Goal: Task Accomplishment & Management: Manage account settings

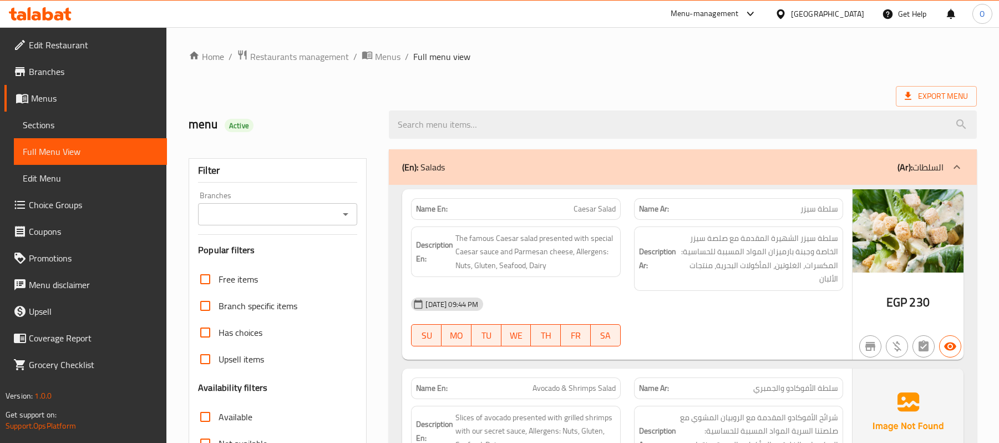
scroll to position [12897, 0]
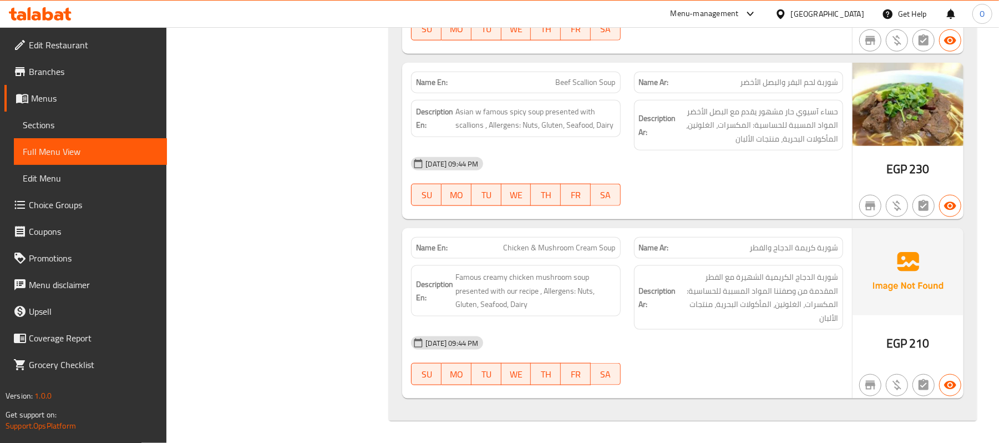
click at [739, 12] on div "Menu-management" at bounding box center [705, 13] width 68 height 13
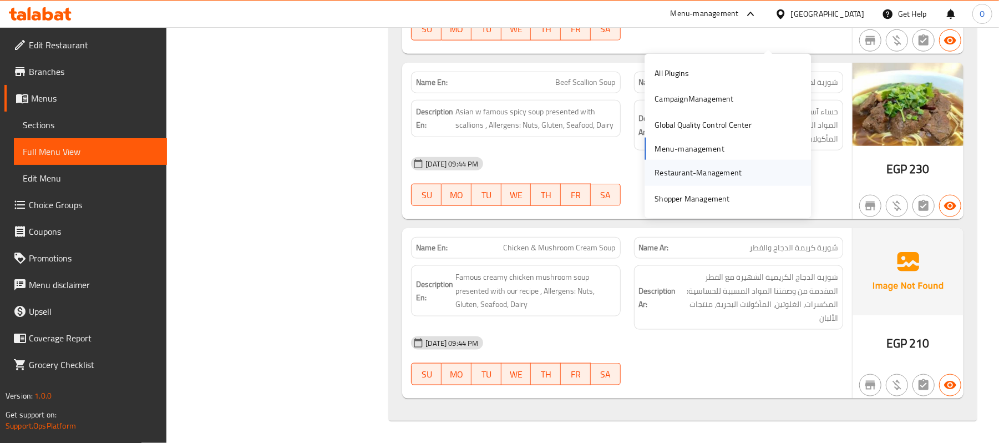
click at [697, 166] on div "Restaurant-Management" at bounding box center [697, 172] width 87 height 12
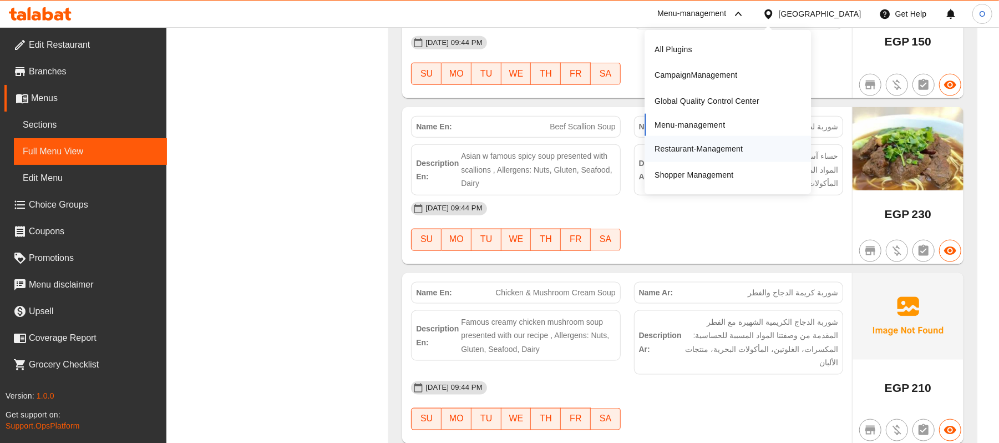
scroll to position [12693, 0]
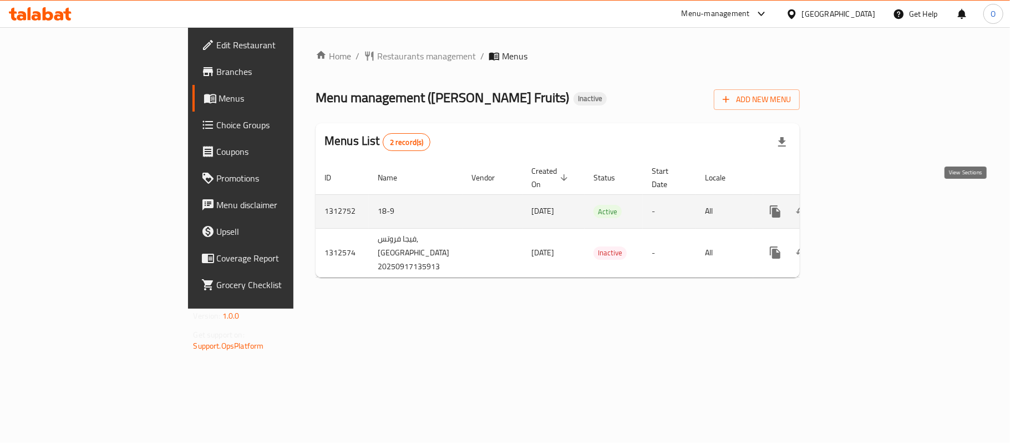
click at [860, 206] on icon "enhanced table" at bounding box center [855, 211] width 10 height 10
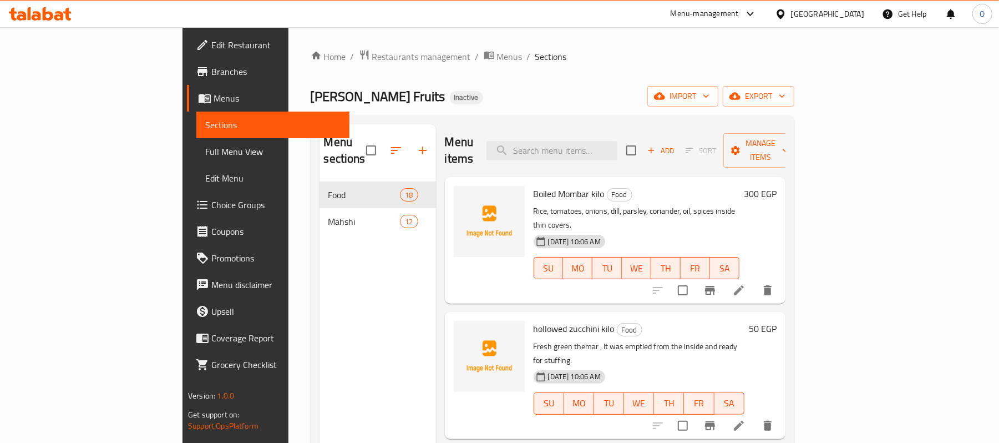
click at [319, 213] on div "Mahshi 12" at bounding box center [377, 221] width 116 height 27
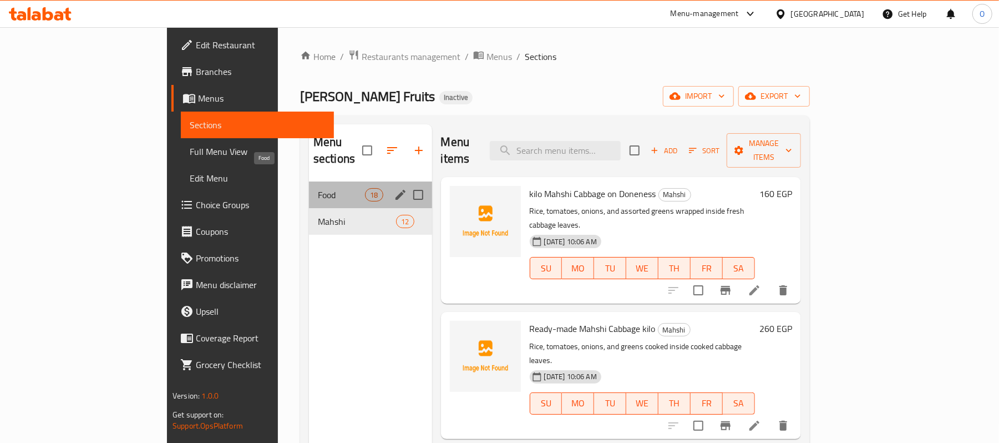
click at [318, 188] on span "Food" at bounding box center [341, 194] width 47 height 13
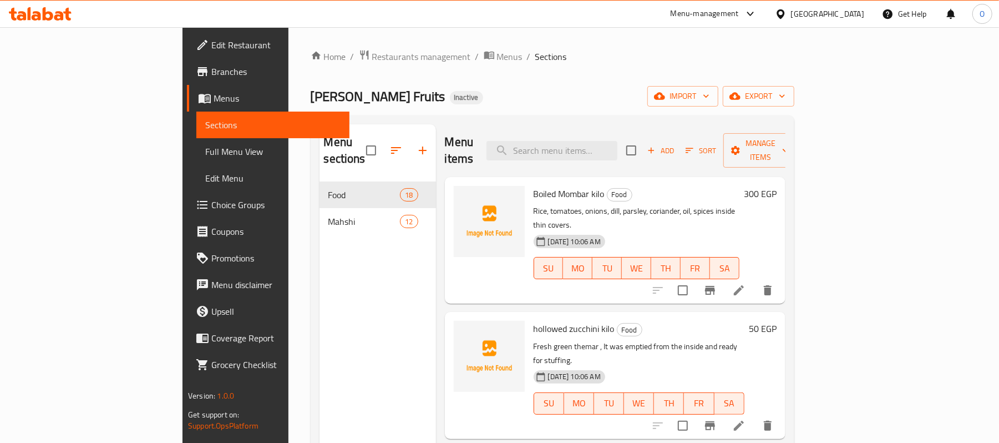
click at [859, 14] on div "Egypt" at bounding box center [827, 14] width 73 height 12
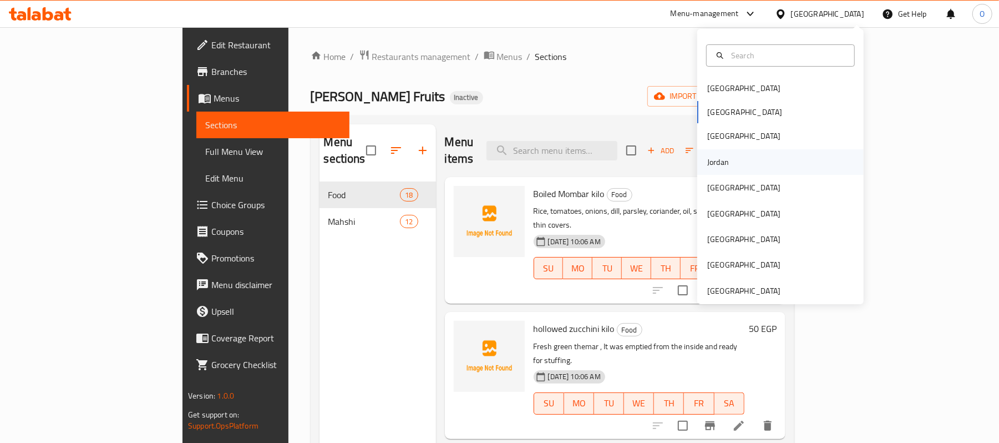
click at [717, 162] on div "Jordan" at bounding box center [718, 162] width 22 height 12
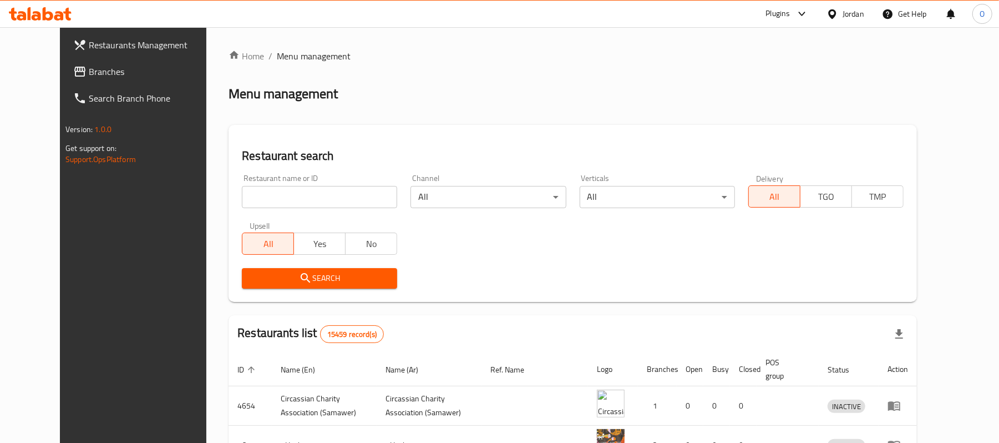
click at [89, 67] on span "Branches" at bounding box center [153, 71] width 129 height 13
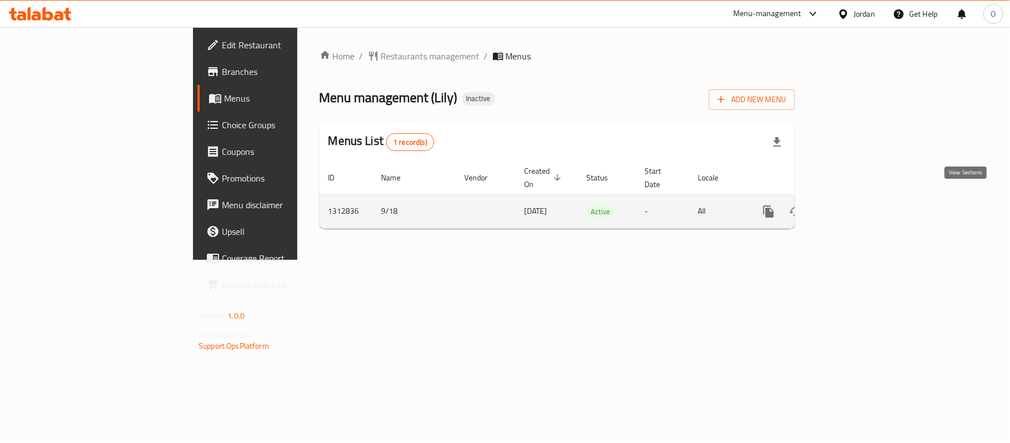
click at [862, 207] on link "enhanced table" at bounding box center [848, 211] width 27 height 27
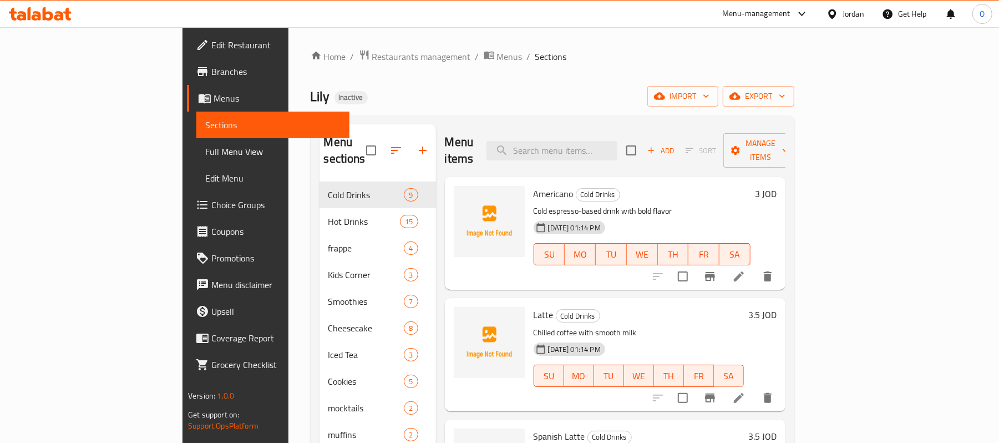
click at [833, 14] on icon at bounding box center [832, 14] width 12 height 12
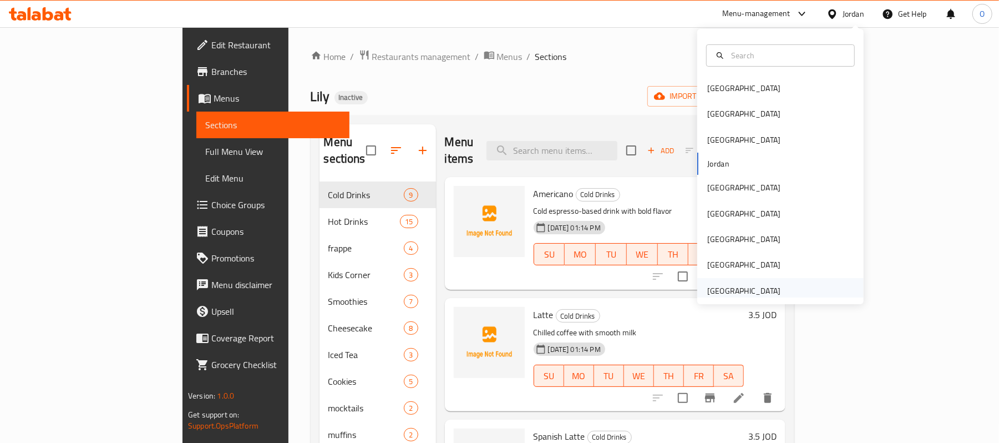
click at [717, 293] on div "[GEOGRAPHIC_DATA]" at bounding box center [743, 291] width 73 height 12
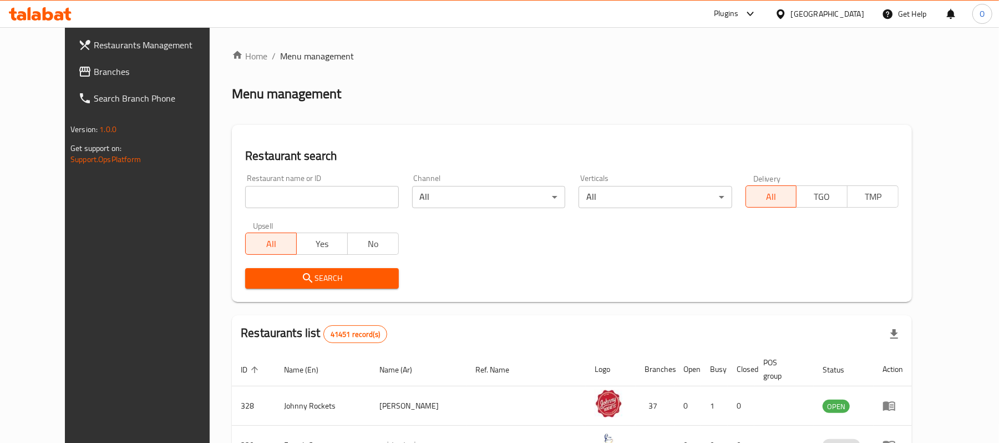
drag, startPoint x: 63, startPoint y: 74, endPoint x: 138, endPoint y: 85, distance: 75.7
click at [94, 74] on span "Branches" at bounding box center [158, 71] width 129 height 13
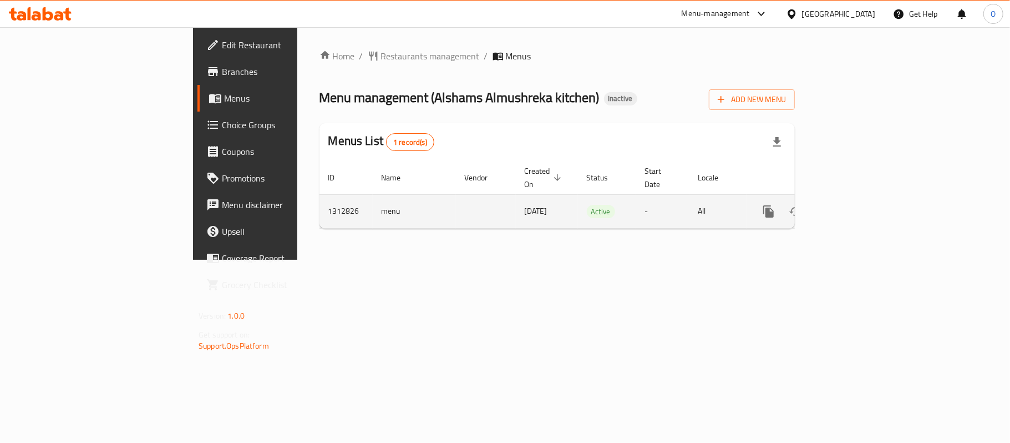
click at [855, 205] on icon "enhanced table" at bounding box center [848, 211] width 13 height 13
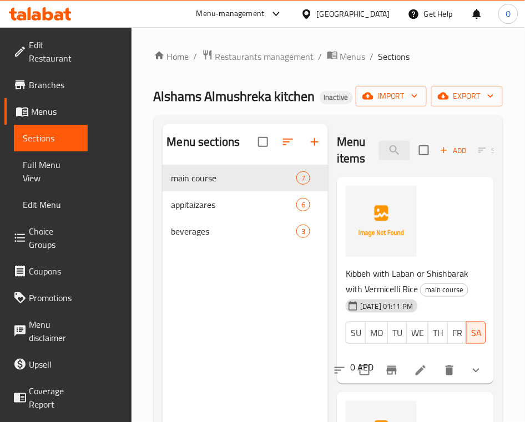
click at [386, 58] on ol "Home / Restaurants management / Menus / Sections" at bounding box center [328, 56] width 349 height 14
click at [171, 185] on span "main course" at bounding box center [218, 177] width 94 height 13
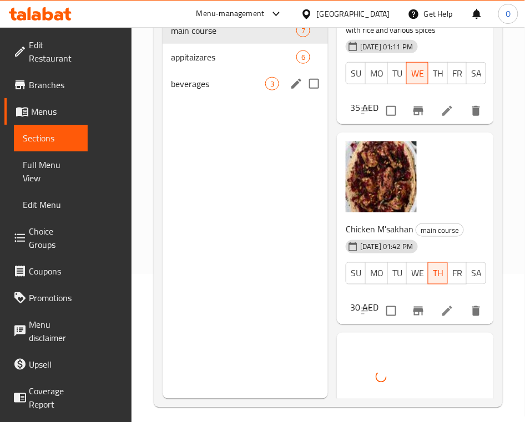
scroll to position [74, 0]
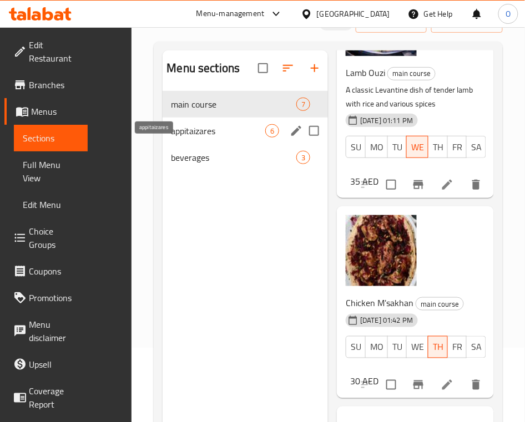
click at [171, 138] on span "appitaizares" at bounding box center [218, 130] width 94 height 13
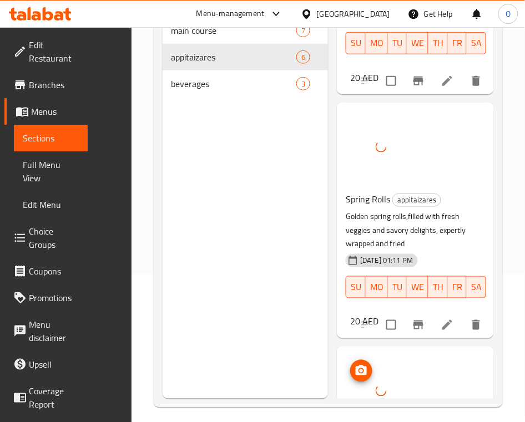
scroll to position [156, 0]
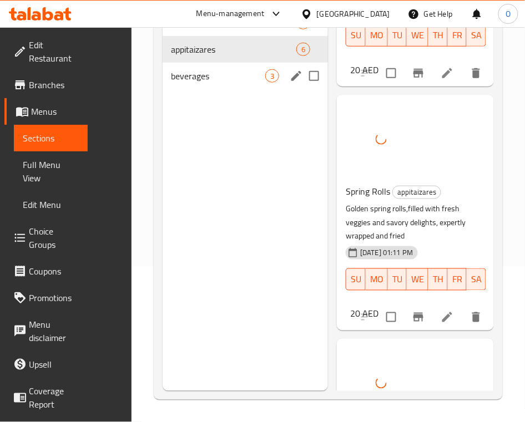
click at [171, 83] on span "beverages" at bounding box center [218, 75] width 94 height 13
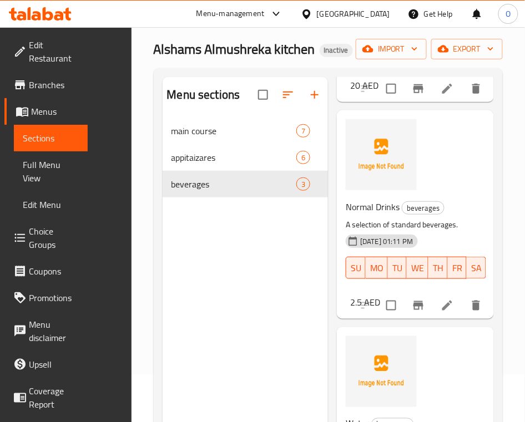
scroll to position [156, 0]
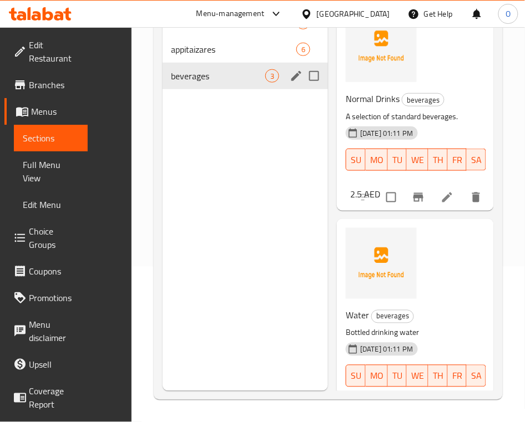
click at [162, 85] on div "beverages 3" at bounding box center [245, 76] width 166 height 27
click at [171, 56] on span "appitaizares" at bounding box center [218, 49] width 94 height 13
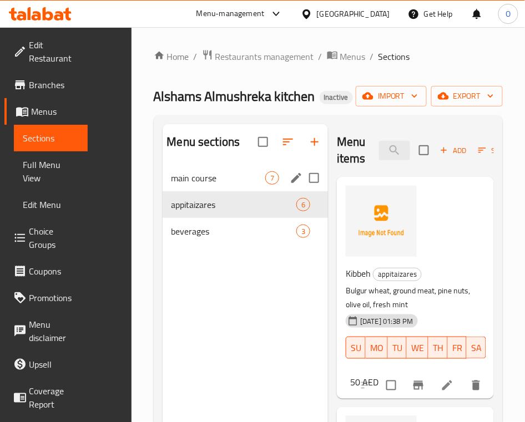
click at [171, 185] on span "main course" at bounding box center [218, 177] width 94 height 13
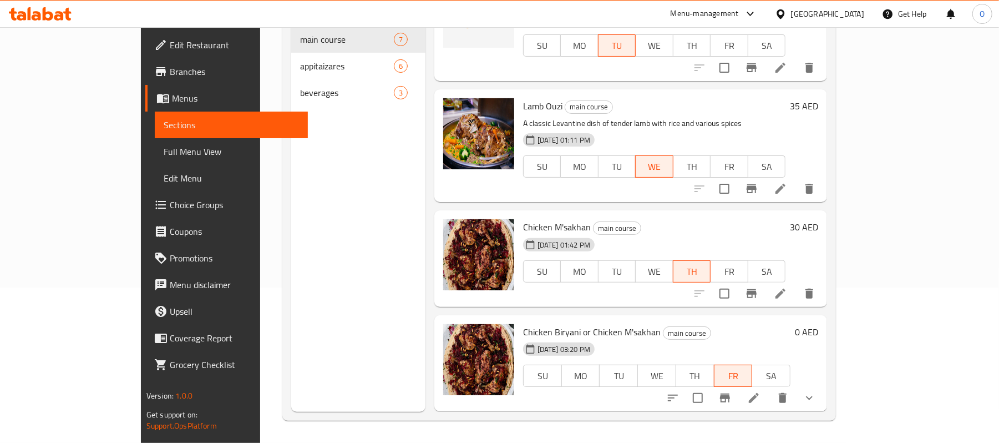
scroll to position [383, 0]
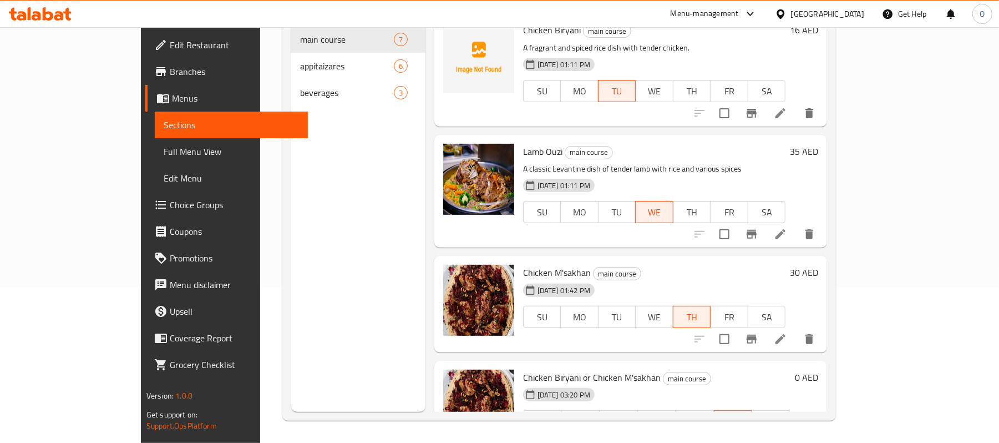
click at [164, 150] on span "Full Menu View" at bounding box center [231, 151] width 135 height 13
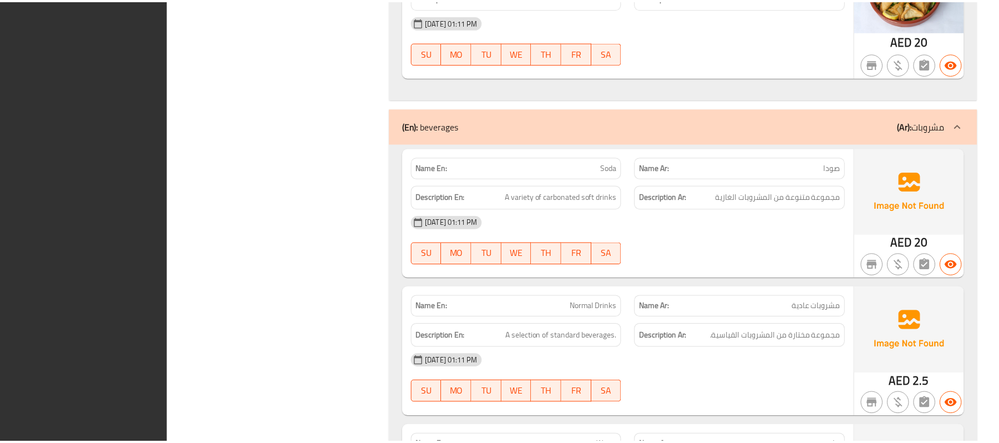
scroll to position [2470, 0]
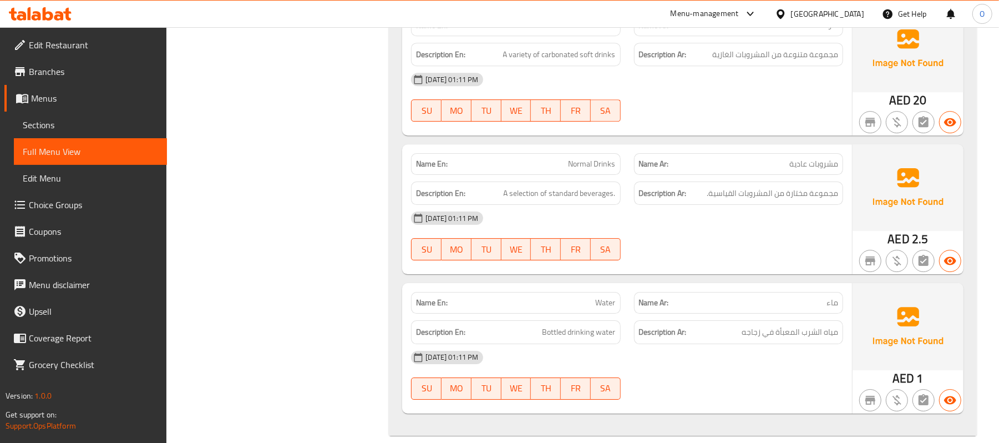
click at [841, 14] on div "United Arab Emirates" at bounding box center [827, 14] width 73 height 12
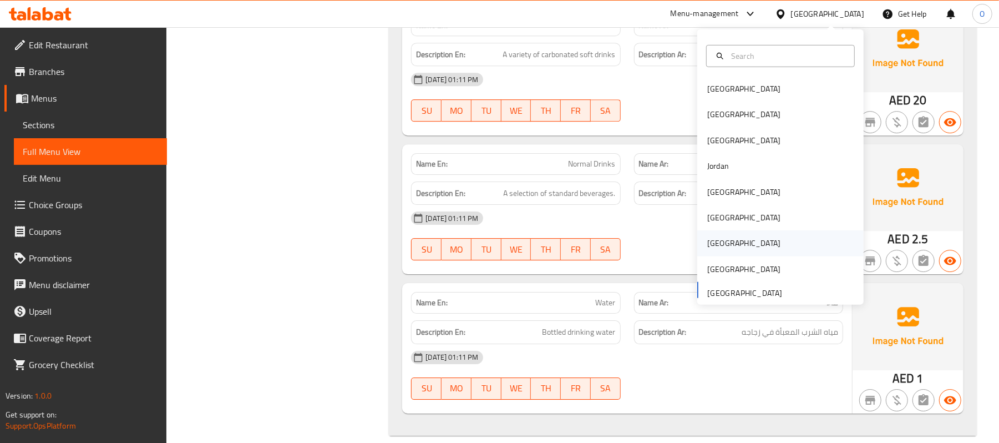
click at [710, 238] on div "[GEOGRAPHIC_DATA]" at bounding box center [743, 243] width 73 height 12
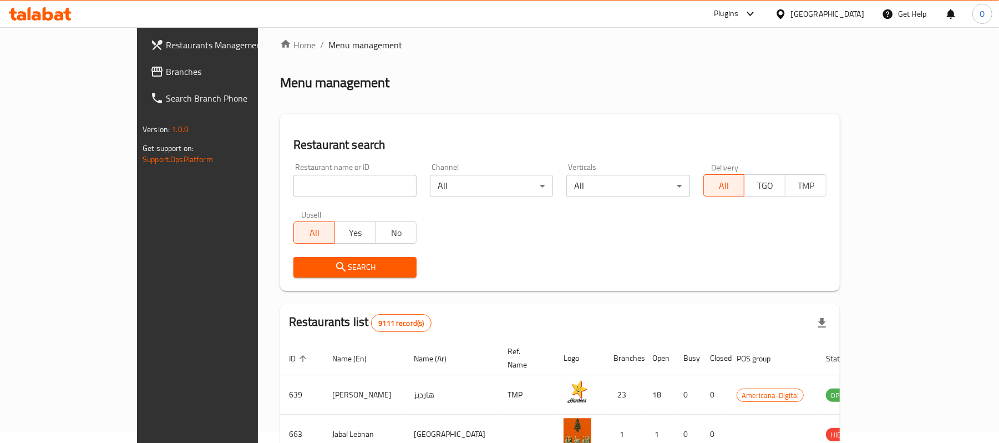
scroll to position [385, 0]
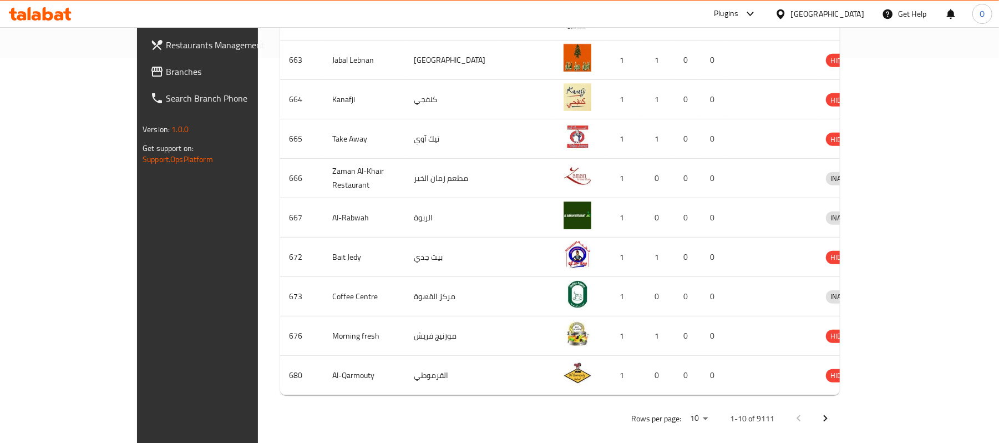
click at [166, 71] on span "Branches" at bounding box center [230, 71] width 129 height 13
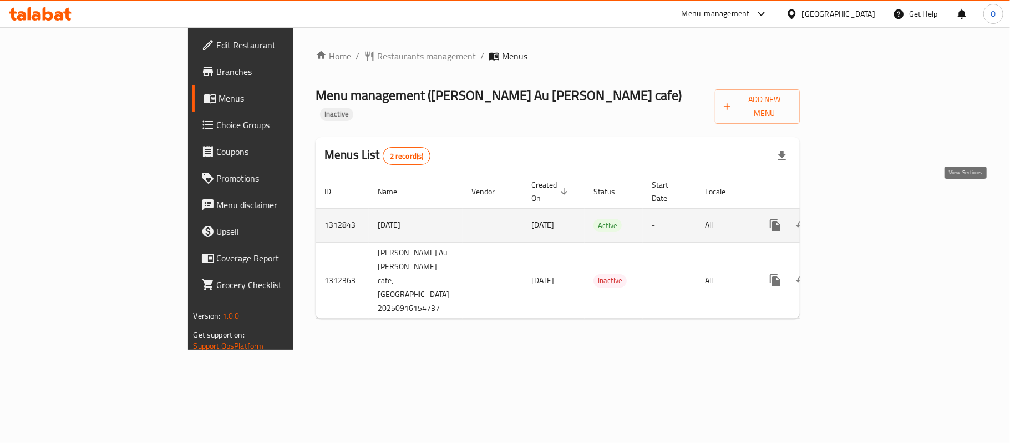
click at [862, 219] on icon "enhanced table" at bounding box center [855, 225] width 13 height 13
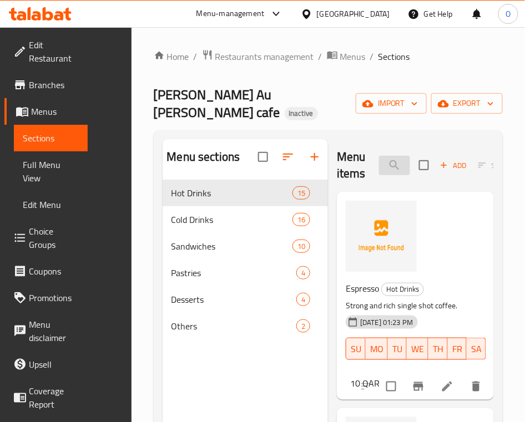
click at [379, 156] on input "search" at bounding box center [394, 165] width 31 height 19
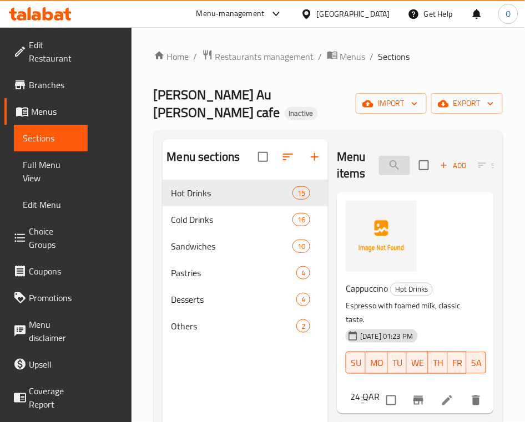
click at [379, 156] on input "cap" at bounding box center [394, 165] width 31 height 19
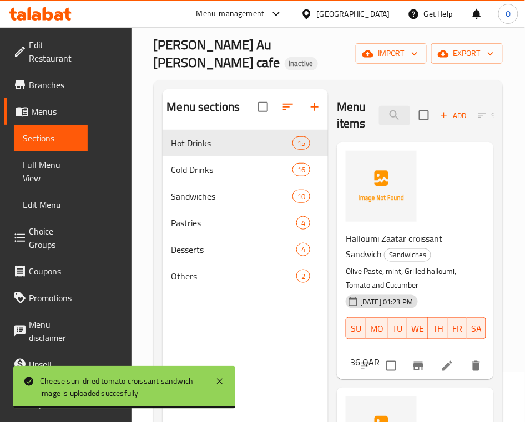
scroll to position [8, 0]
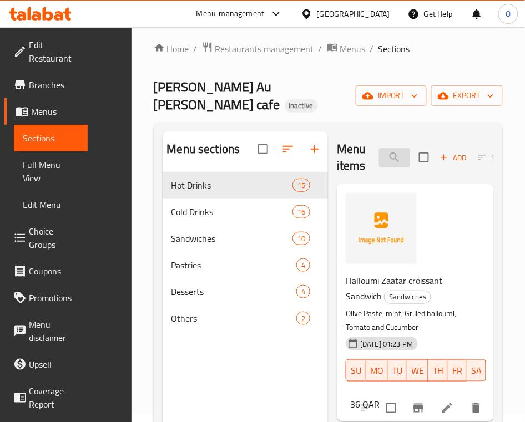
click at [379, 148] on input "cro" at bounding box center [394, 157] width 31 height 19
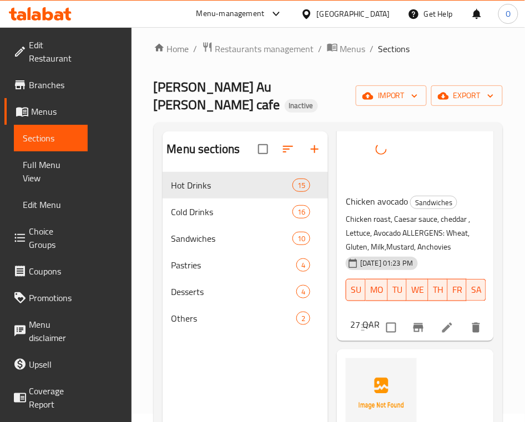
scroll to position [0, 0]
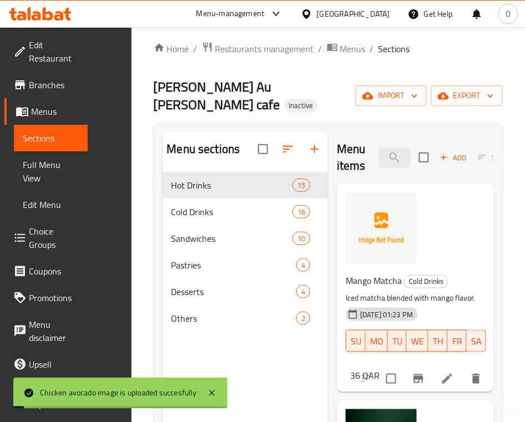
drag, startPoint x: 357, startPoint y: 143, endPoint x: 251, endPoint y: 151, distance: 106.2
click at [328, 151] on div "Menu items avo Add Sort Manage items Mango Matcha Cold Drinks Iced matcha blend…" at bounding box center [411, 342] width 166 height 422
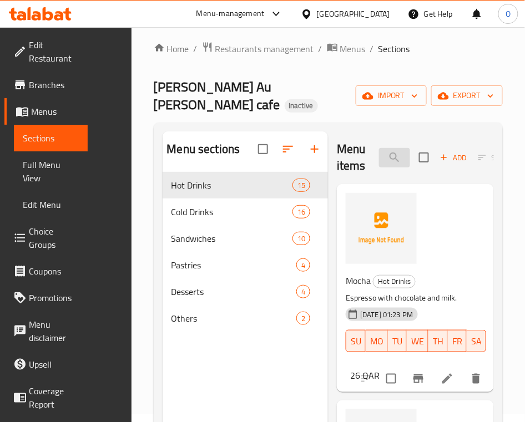
click at [379, 148] on input "choc" at bounding box center [394, 157] width 31 height 19
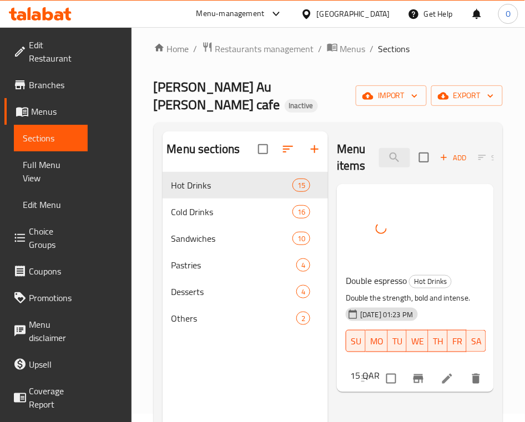
click at [389, 272] on span "Double espresso" at bounding box center [376, 280] width 61 height 17
copy h6 "espresso"
click at [379, 148] on input "doub" at bounding box center [394, 157] width 31 height 19
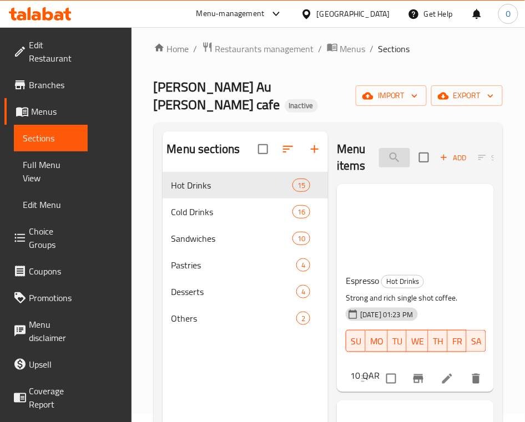
click at [379, 148] on input "doub" at bounding box center [394, 157] width 31 height 19
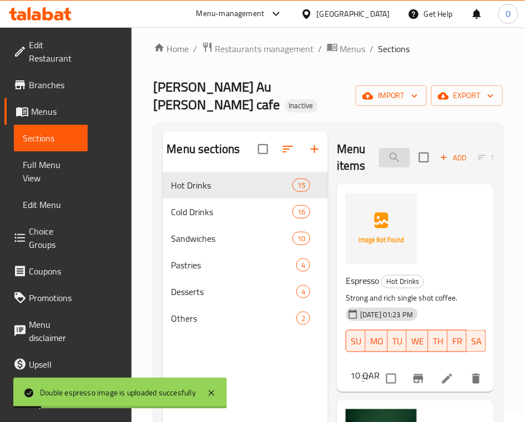
paste input "espresso"
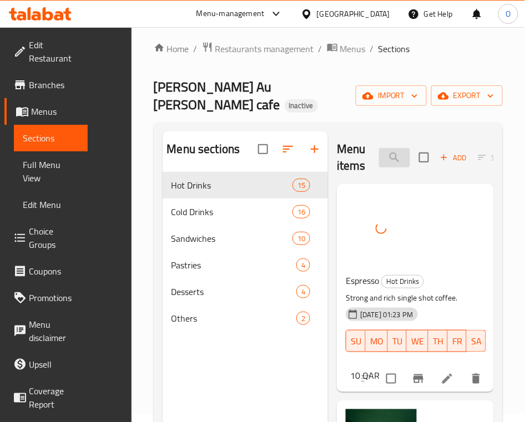
click at [380, 148] on input "espresso" at bounding box center [394, 157] width 31 height 19
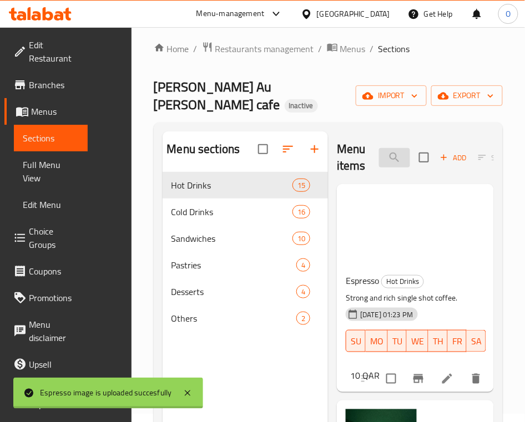
click at [380, 148] on input "espresso" at bounding box center [394, 157] width 31 height 19
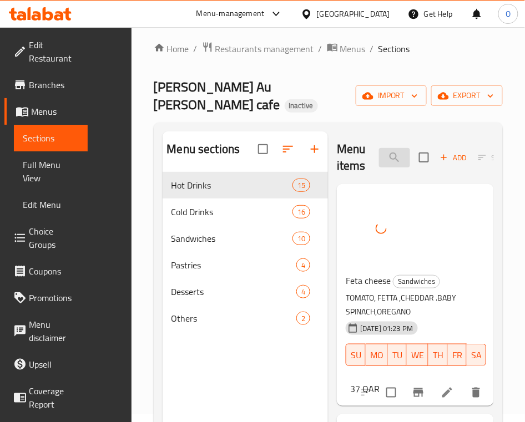
click at [379, 149] on input "feta" at bounding box center [394, 157] width 31 height 19
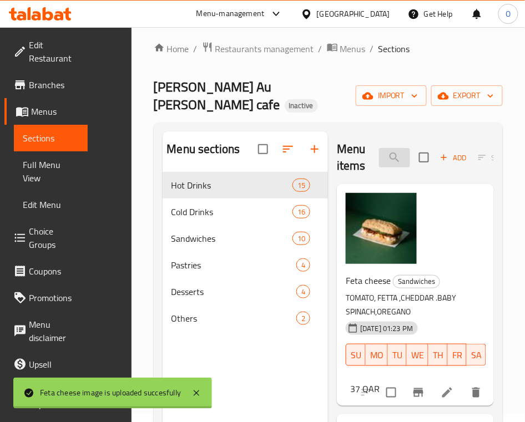
click at [379, 149] on input "feta" at bounding box center [394, 157] width 31 height 19
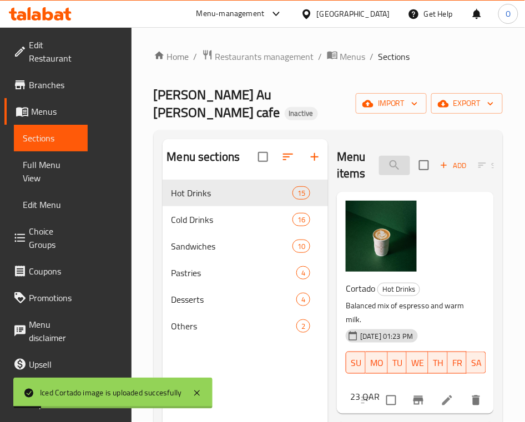
click at [379, 156] on input "cort" at bounding box center [394, 165] width 31 height 19
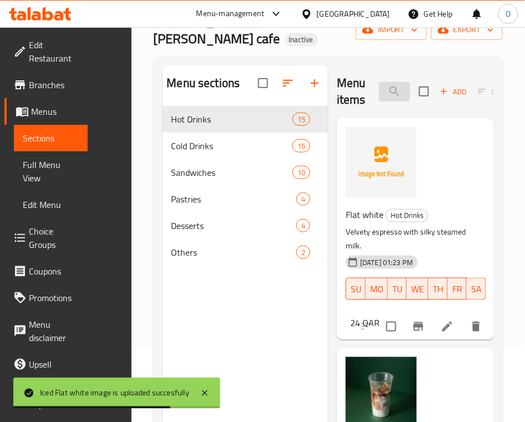
click at [379, 85] on input "flat" at bounding box center [394, 91] width 31 height 19
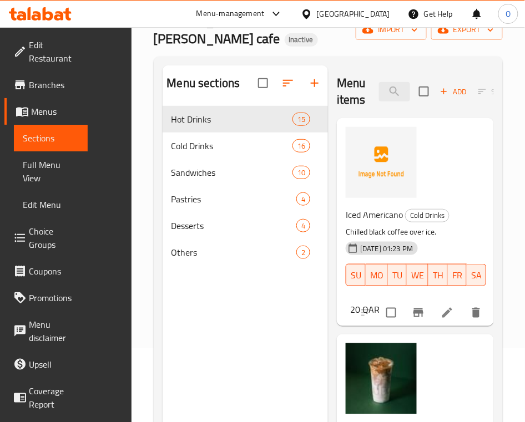
drag, startPoint x: 360, startPoint y: 76, endPoint x: 276, endPoint y: 81, distance: 83.9
click at [337, 81] on div "Menu items iced Add Sort Manage items" at bounding box center [415, 91] width 157 height 53
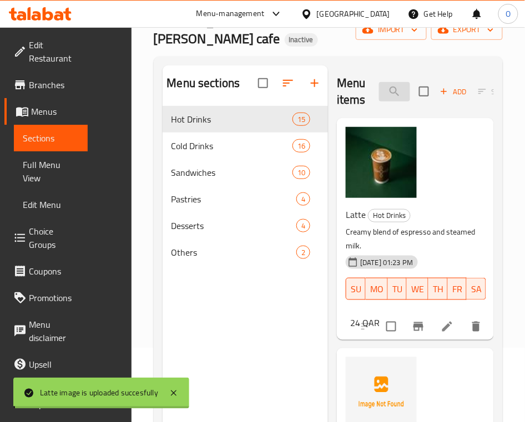
click at [379, 84] on input "latte" at bounding box center [394, 91] width 31 height 19
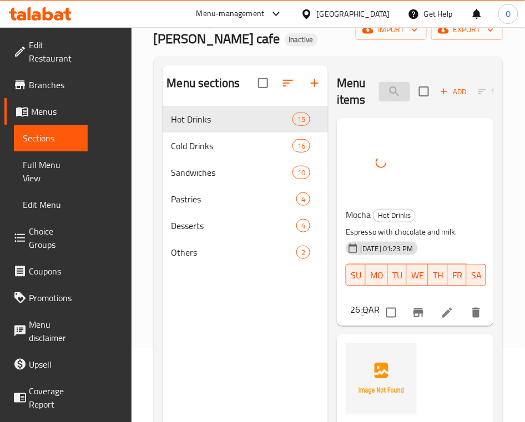
click at [379, 83] on input "moc" at bounding box center [394, 91] width 31 height 19
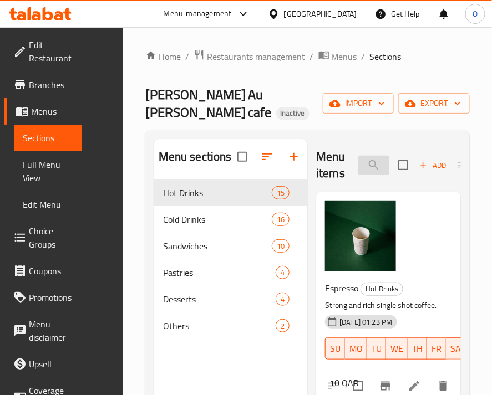
click at [373, 156] on input "water" at bounding box center [373, 165] width 31 height 19
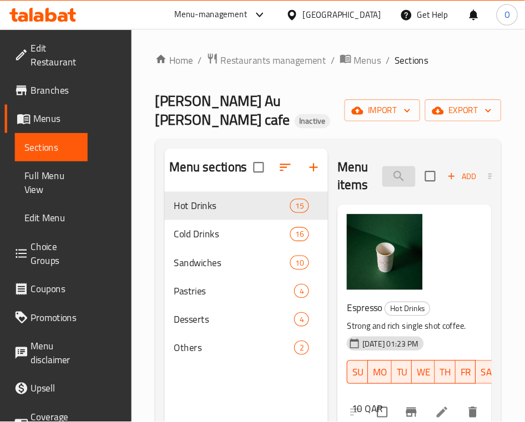
scroll to position [0, 11]
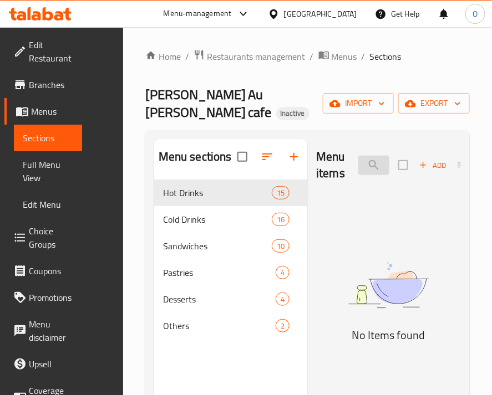
click at [372, 156] on input "wawater" at bounding box center [373, 165] width 31 height 19
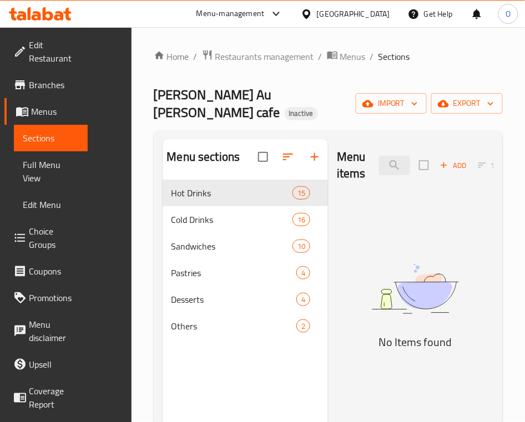
scroll to position [0, 0]
click at [379, 156] on input "wawater" at bounding box center [394, 165] width 31 height 19
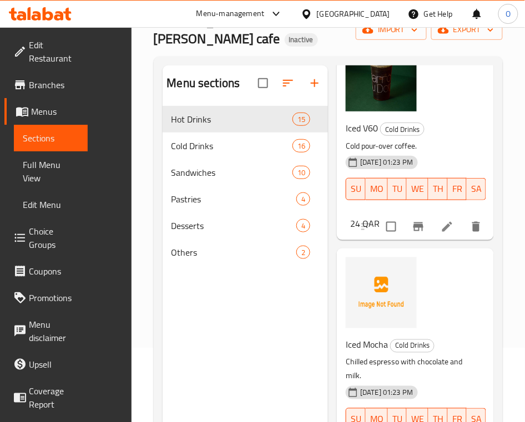
scroll to position [1183, 0]
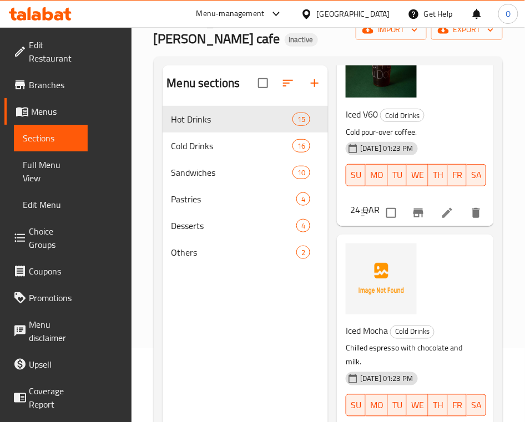
type input "iced"
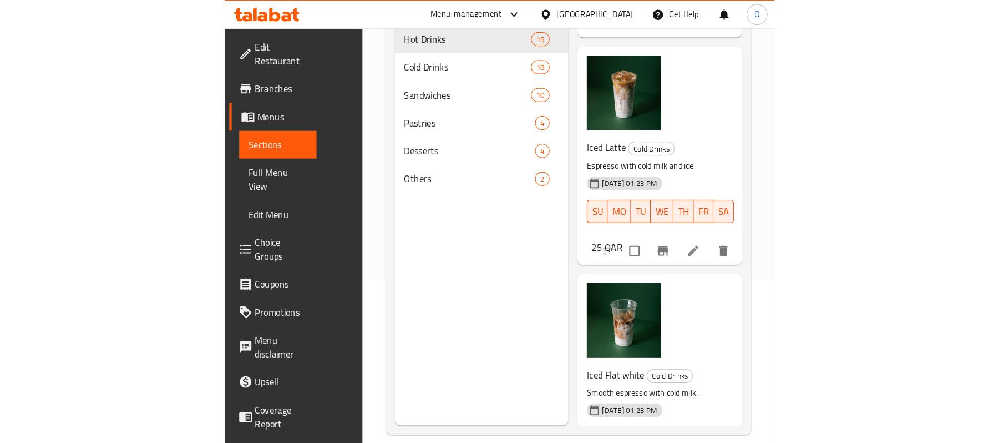
scroll to position [0, 0]
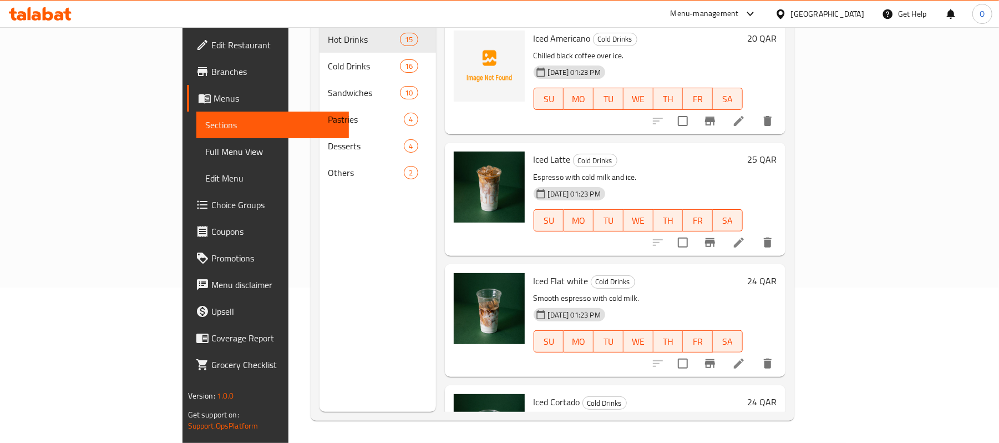
drag, startPoint x: 87, startPoint y: 148, endPoint x: 551, endPoint y: 0, distance: 486.6
click at [205, 148] on span "Full Menu View" at bounding box center [272, 151] width 135 height 13
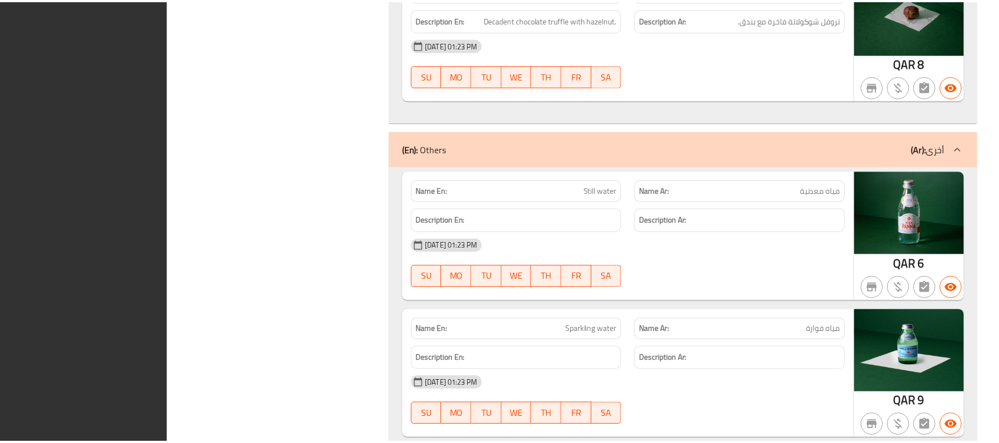
scroll to position [7321, 0]
